Goal: Transaction & Acquisition: Book appointment/travel/reservation

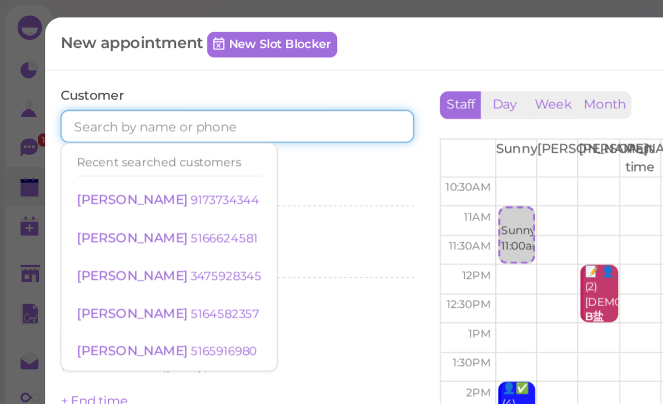
paste input "[PHONE_NUMBER]"
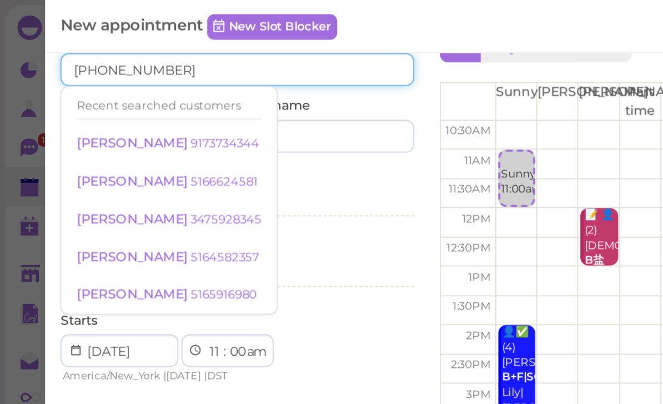
scroll to position [30, 0]
type input "[PHONE_NUMBER]"
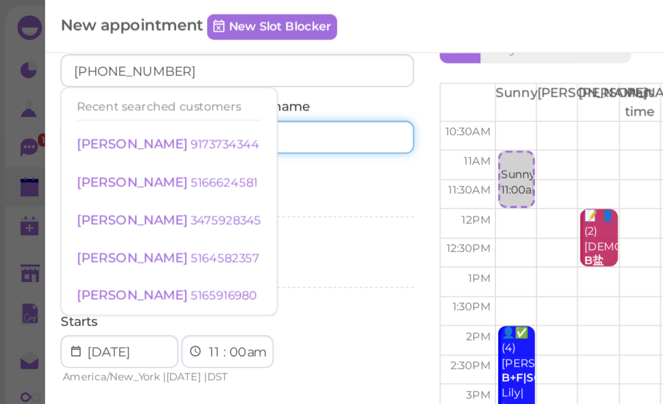
click at [176, 74] on input at bounding box center [178, 75] width 92 height 18
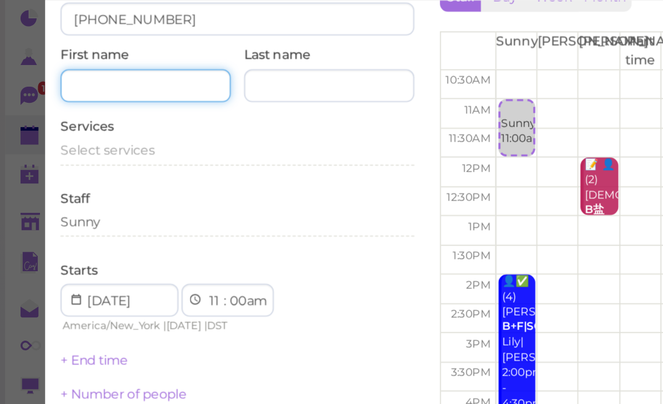
click at [95, 66] on input at bounding box center [79, 75] width 92 height 18
type input "[PERSON_NAME]"
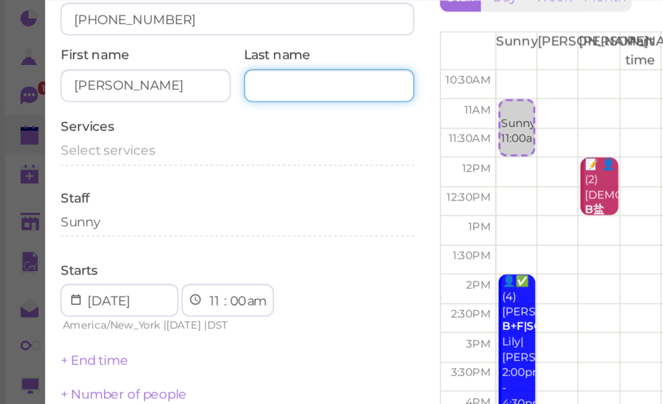
click at [160, 66] on input at bounding box center [178, 75] width 92 height 18
type input "[PERSON_NAME]"
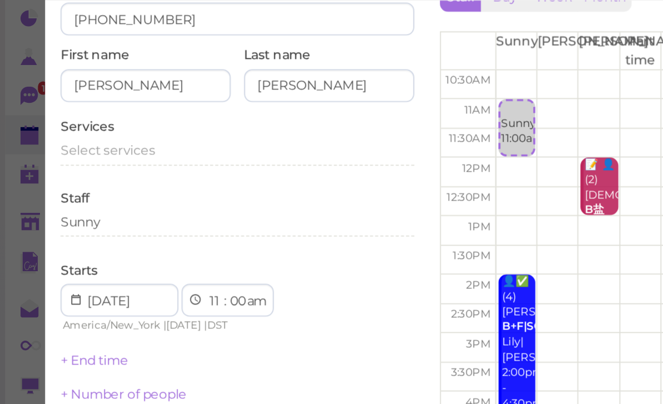
click at [76, 105] on span "Select services" at bounding box center [58, 109] width 51 height 8
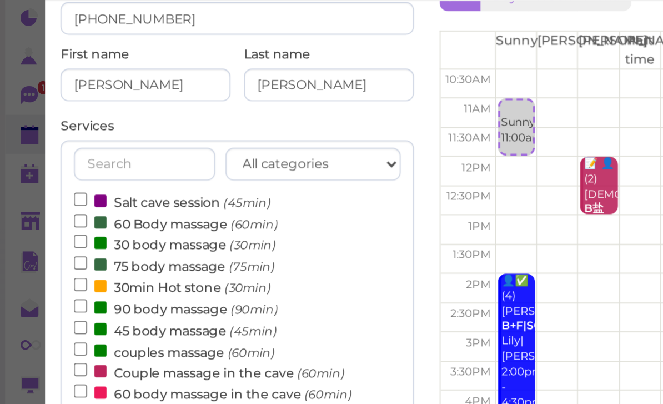
click at [86, 224] on label "Couple massage in the cave (60min)" at bounding box center [113, 230] width 147 height 12
click at [47, 225] on input "Couple massage in the cave (60min)" at bounding box center [43, 228] width 7 height 7
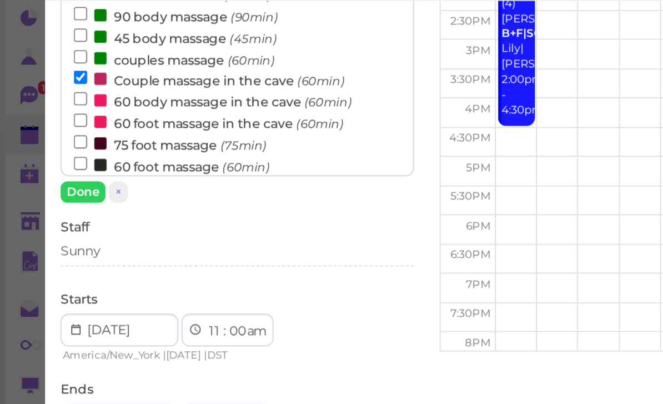
scroll to position [197, 0]
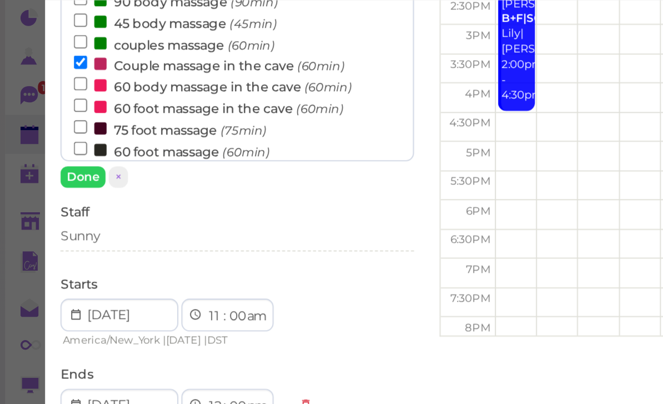
click at [43, 118] on button "Done" at bounding box center [45, 124] width 24 height 12
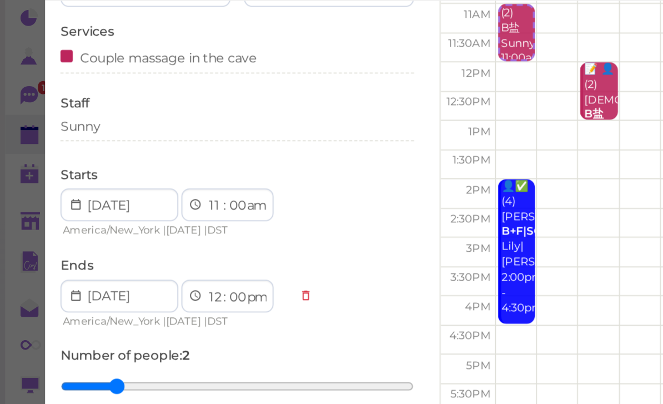
click at [66, 92] on div "Sunny" at bounding box center [129, 97] width 192 height 10
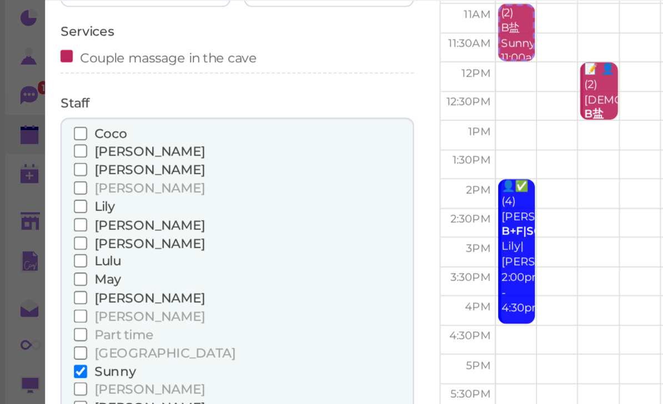
click at [68, 195] on span "[PERSON_NAME]" at bounding box center [81, 199] width 60 height 8
click at [47, 196] on input "[PERSON_NAME]" at bounding box center [43, 199] width 7 height 7
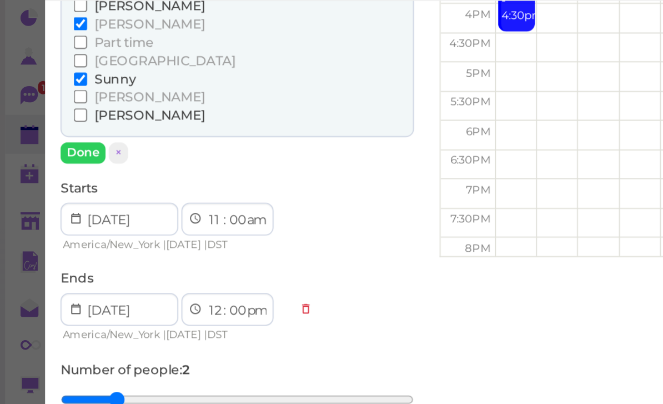
click at [42, 106] on button "Done" at bounding box center [45, 112] width 24 height 12
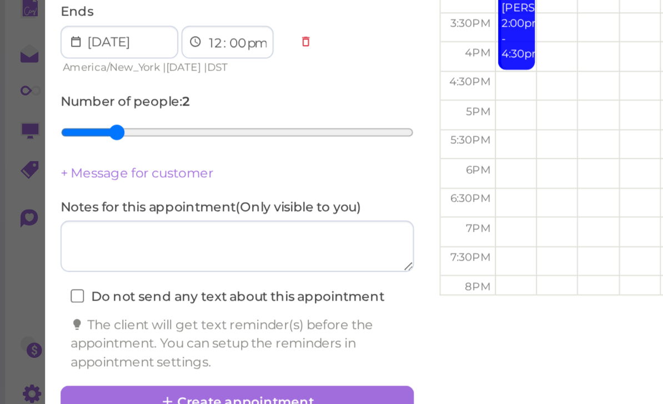
scroll to position [39, 0]
click at [142, 375] on button "Create appointment" at bounding box center [129, 384] width 192 height 18
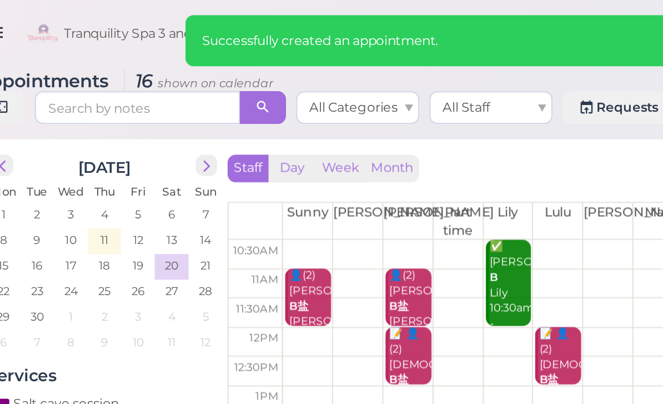
scroll to position [0, 0]
